Goal: Register for event/course

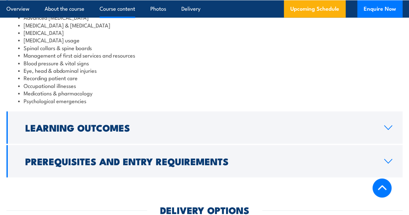
scroll to position [661, 0]
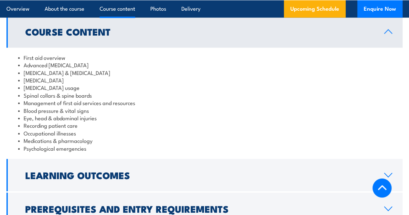
click at [46, 144] on li "Medications & pharmacology" at bounding box center [204, 140] width 373 height 7
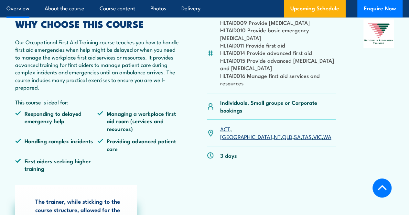
scroll to position [177, 0]
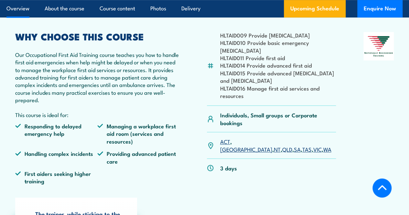
click at [294, 153] on link "SA" at bounding box center [297, 149] width 7 height 8
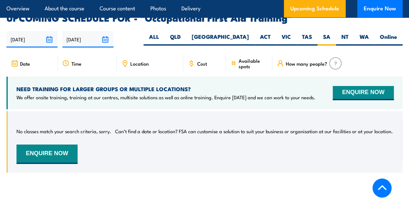
scroll to position [1097, 0]
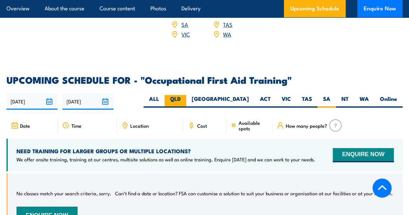
click at [186, 104] on label "QLD" at bounding box center [176, 101] width 22 height 13
click at [185, 99] on input "QLD" at bounding box center [183, 97] width 4 height 4
radio input "true"
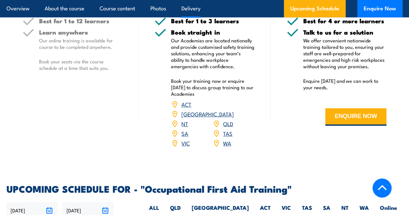
scroll to position [1065, 0]
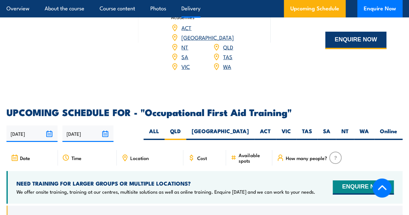
click at [357, 49] on button "ENQUIRE NOW" at bounding box center [355, 40] width 61 height 17
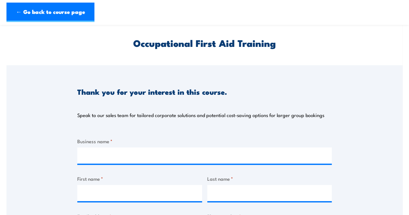
scroll to position [32, 0]
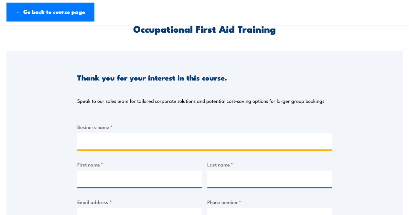
click at [129, 145] on input "Business name *" at bounding box center [204, 141] width 254 height 16
type input "Acciona"
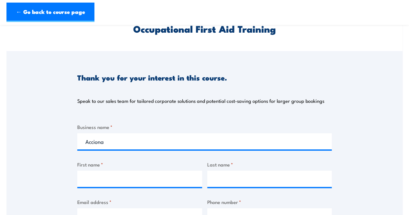
drag, startPoint x: 97, startPoint y: 144, endPoint x: 223, endPoint y: 152, distance: 126.0
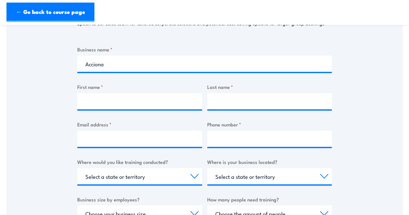
scroll to position [129, 0]
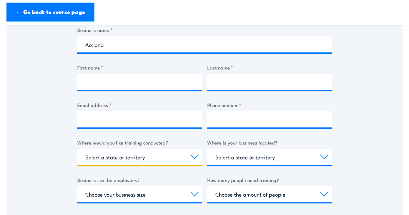
click at [191, 161] on select "Select a state or territory Nationally - multiple locations [GEOGRAPHIC_DATA] […" at bounding box center [139, 157] width 125 height 16
click at [390, 144] on div "Thank you for your interest in this course. Speak to our sales team for tailore…" at bounding box center [204, 115] width 396 height 323
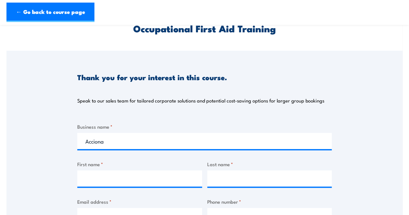
scroll to position [0, 0]
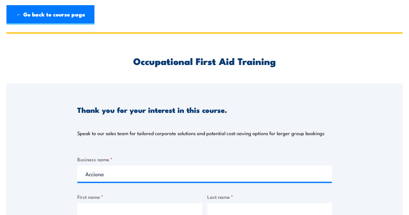
drag, startPoint x: 23, startPoint y: 16, endPoint x: 30, endPoint y: 32, distance: 17.4
click at [23, 16] on link "← Go back to course page" at bounding box center [50, 14] width 88 height 19
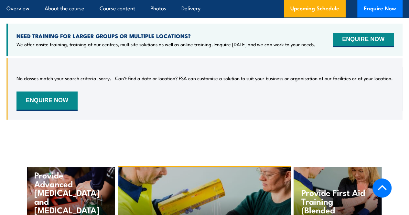
scroll to position [1226, 0]
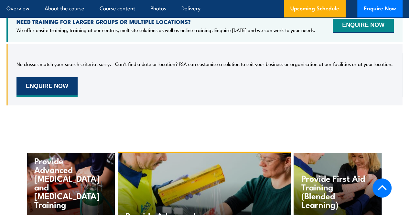
click at [52, 90] on button "ENQUIRE NOW" at bounding box center [46, 86] width 61 height 19
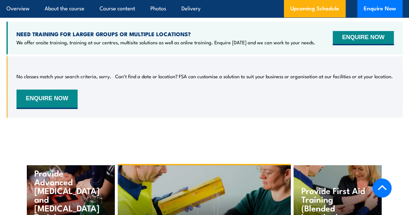
scroll to position [1226, 0]
